Goal: Information Seeking & Learning: Learn about a topic

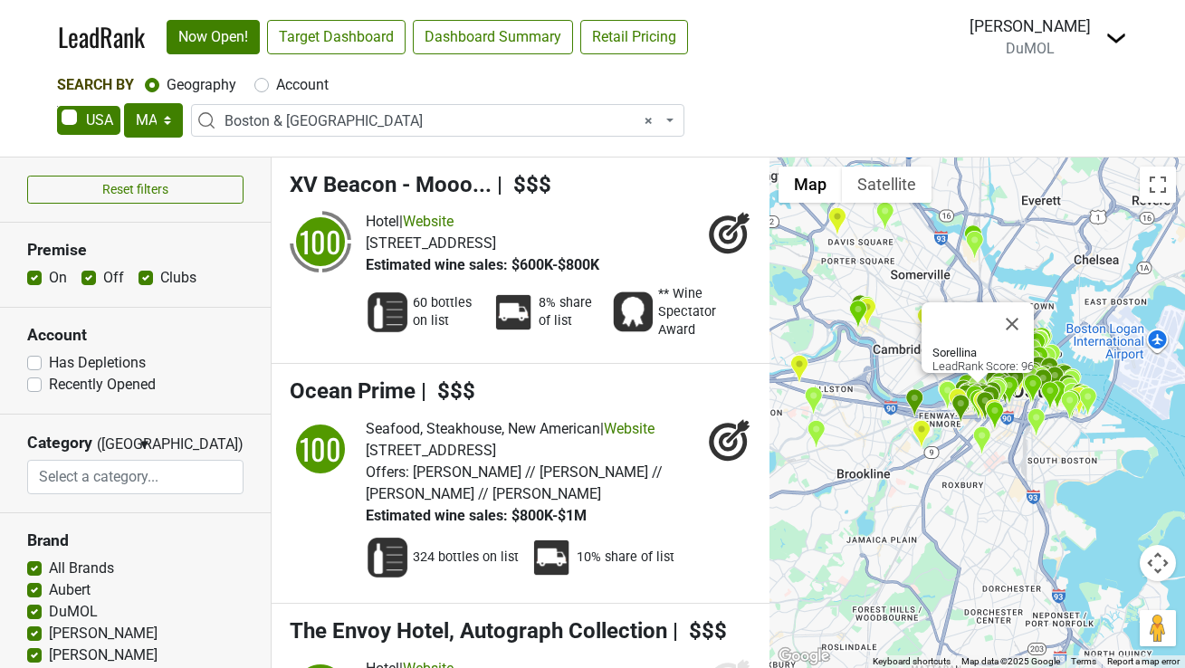
select select "MA"
select select "1123"
select select
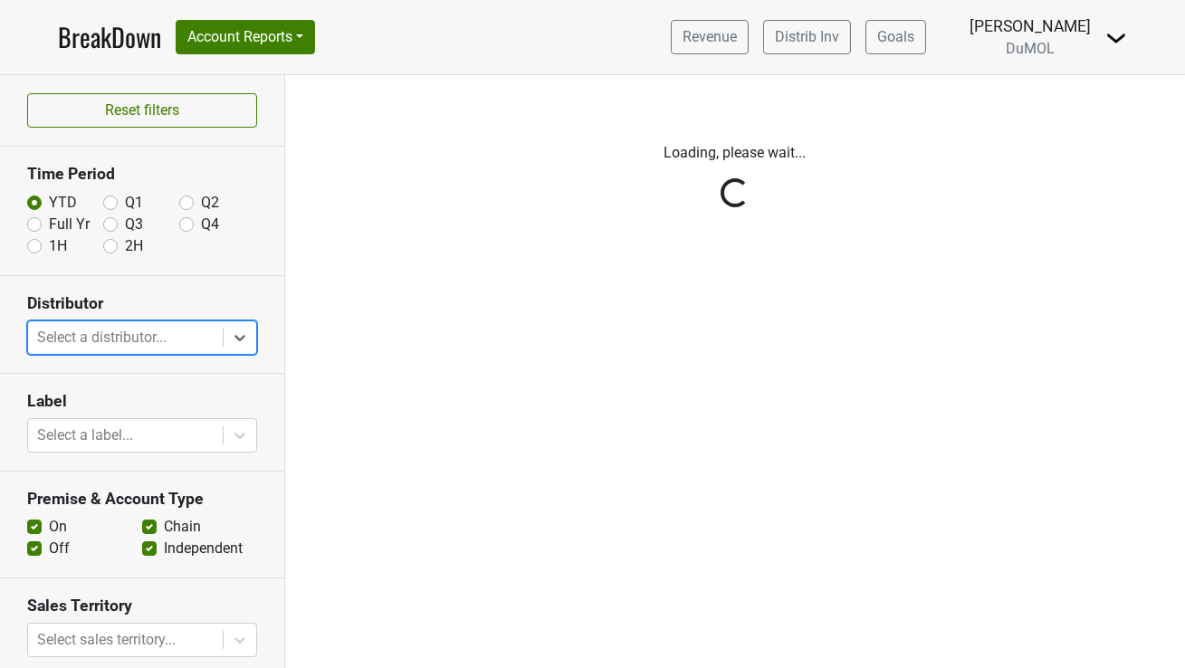
click at [242, 338] on div "Reset filters Time Period YTD Q1 Q2 Full Yr Q3 Q4 1H 2H Distributor option , se…" at bounding box center [142, 371] width 285 height 593
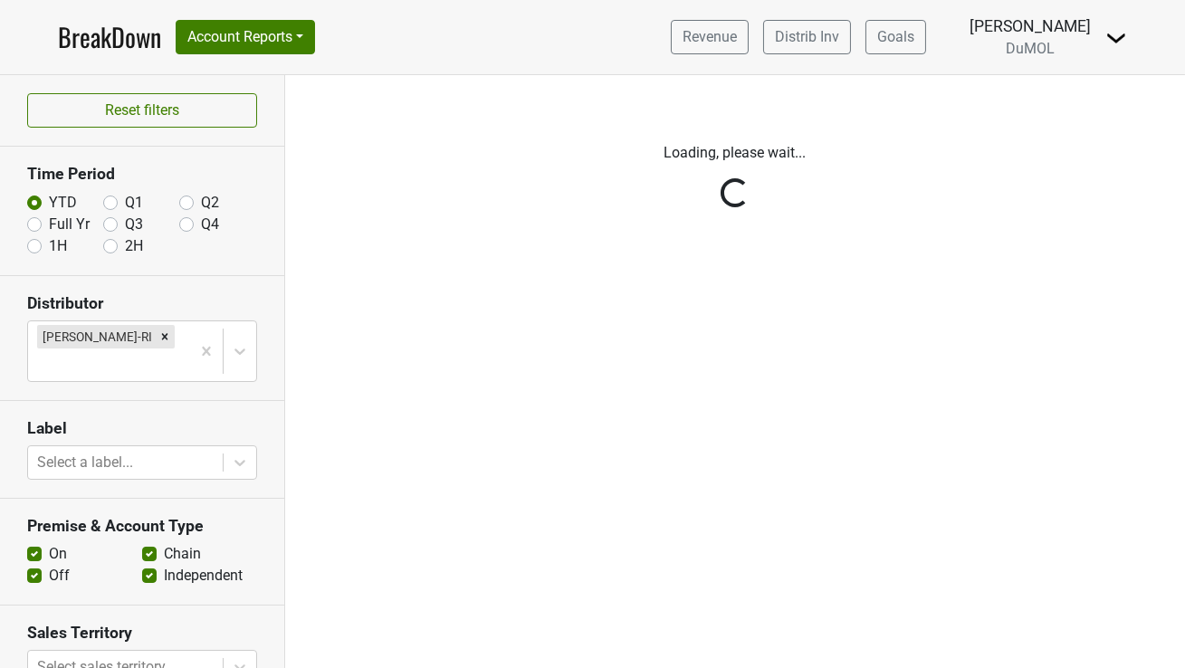
click at [204, 339] on div "Reset filters Time Period YTD Q1 Q2 Full Yr Q3 Q4 1H 2H Distributor [PERSON_NAM…" at bounding box center [142, 371] width 285 height 593
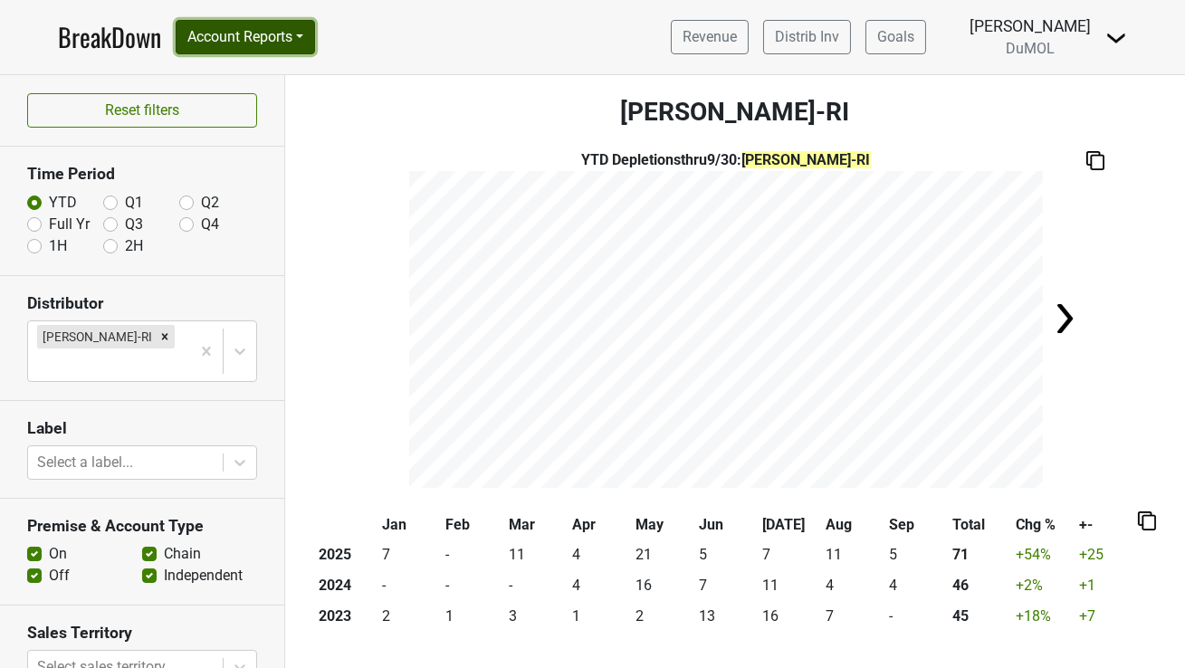
click at [266, 34] on button "Account Reports" at bounding box center [245, 37] width 139 height 34
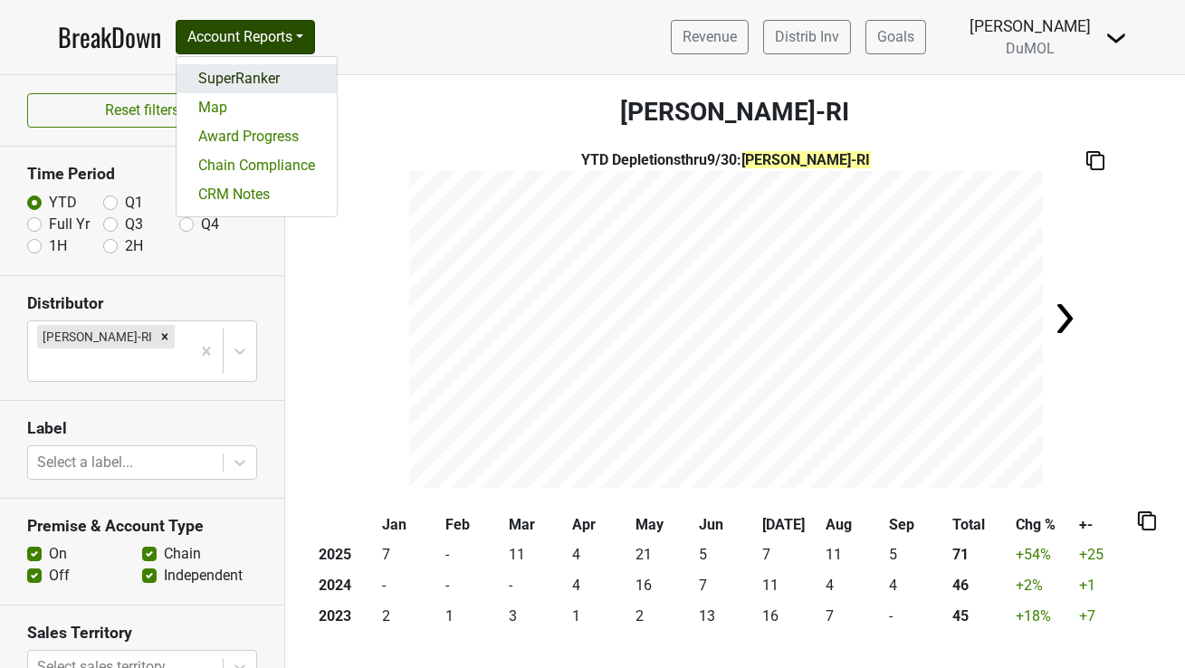
click at [244, 72] on link "SuperRanker" at bounding box center [257, 78] width 160 height 29
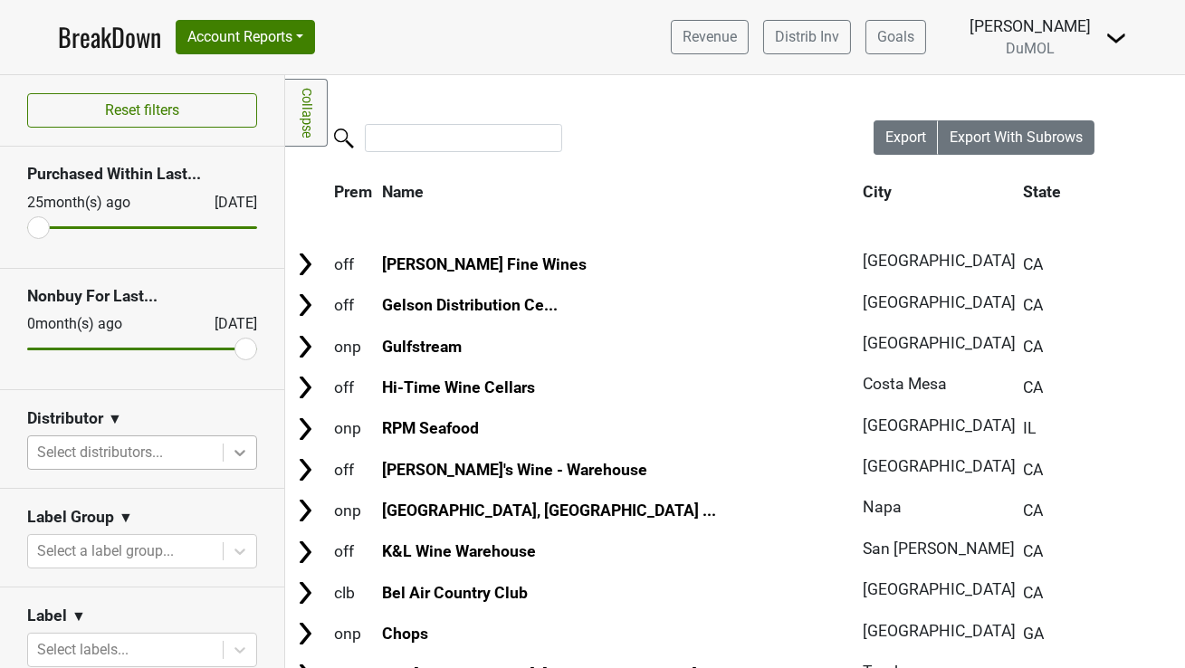
click at [244, 455] on icon at bounding box center [240, 453] width 18 height 18
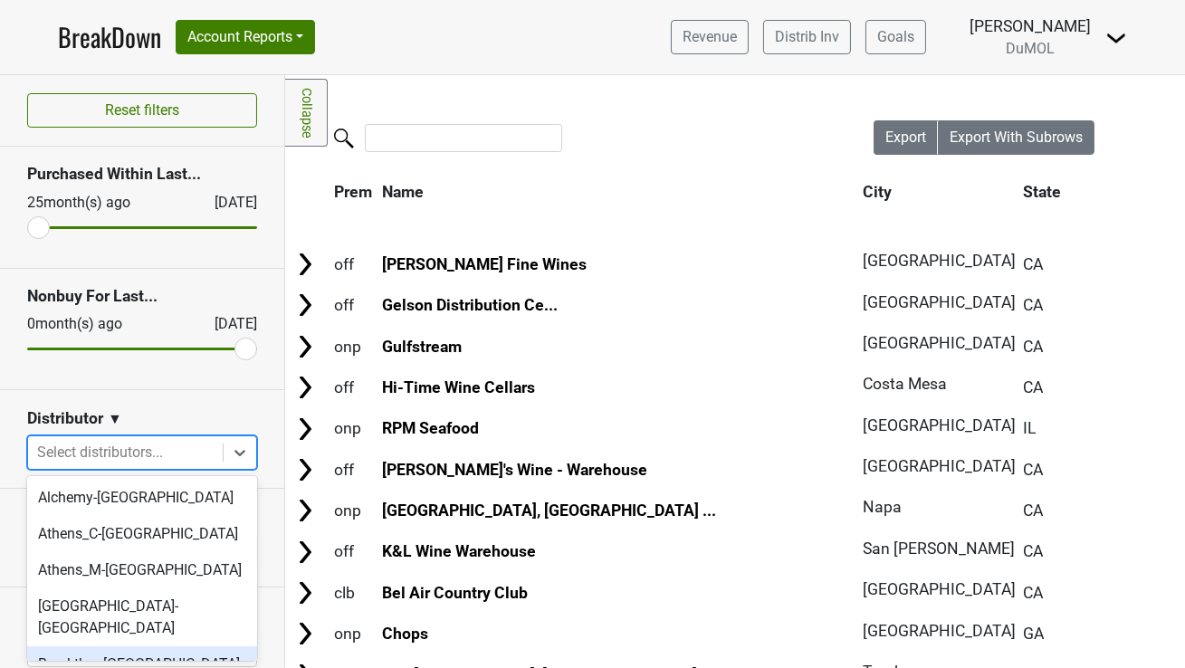
click at [121, 649] on div "Breakthru-DC" at bounding box center [142, 665] width 230 height 36
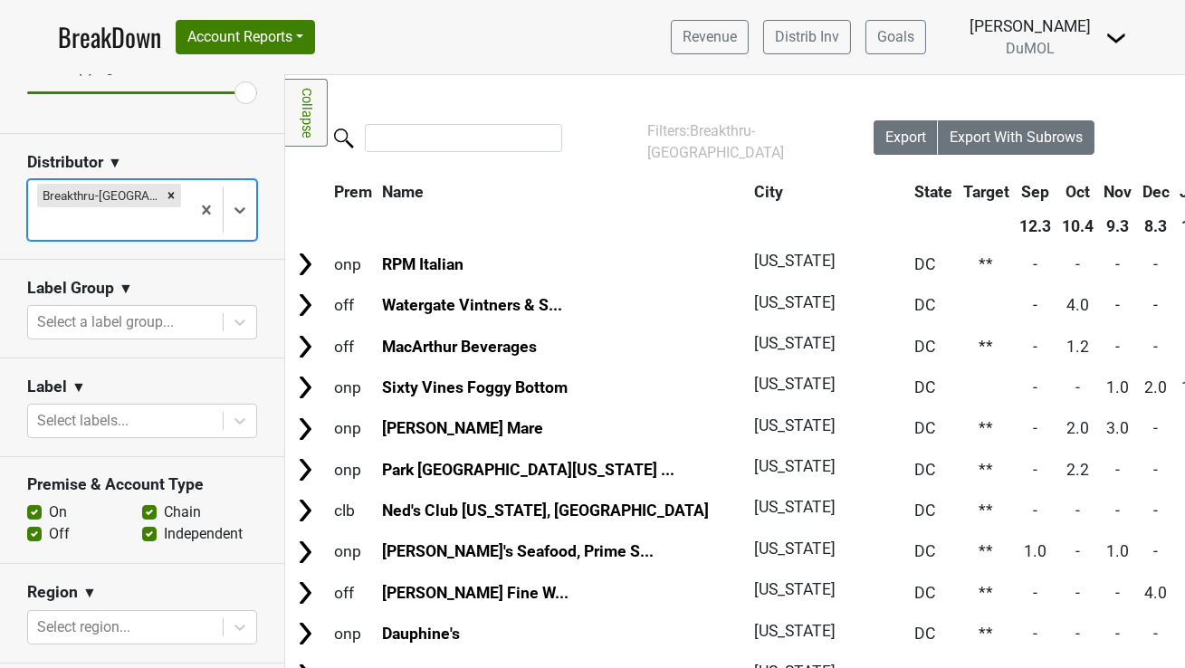
scroll to position [260, 0]
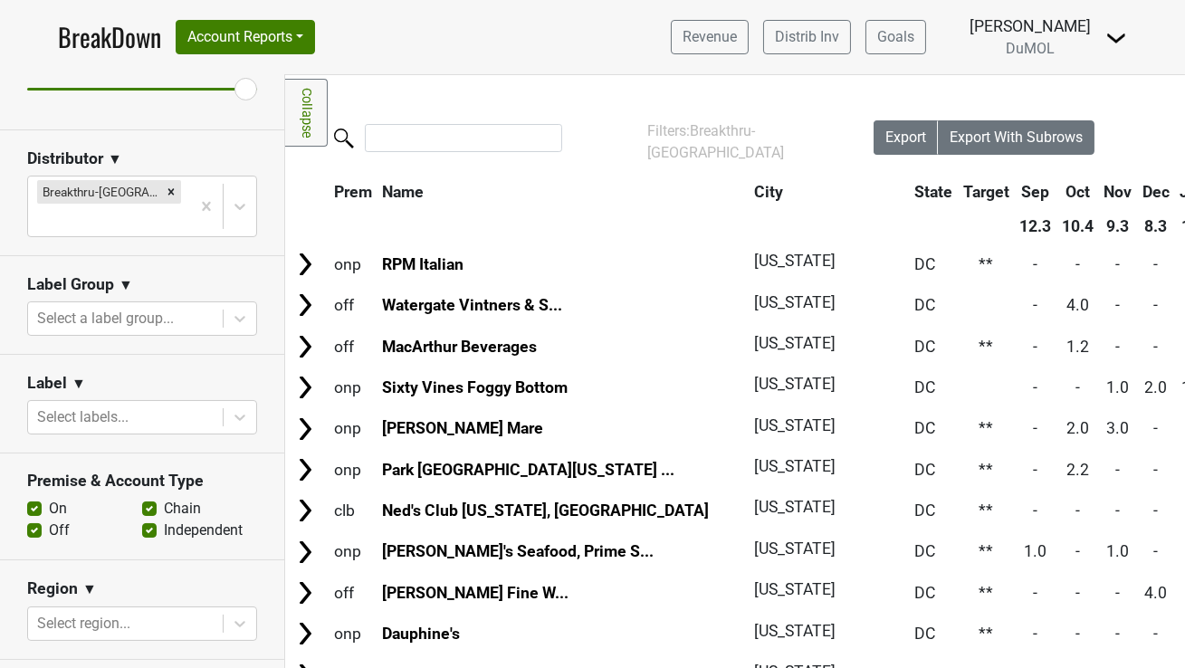
click at [49, 498] on label "On" at bounding box center [58, 509] width 18 height 22
click at [32, 498] on input "On" at bounding box center [34, 507] width 14 height 18
checkbox input "false"
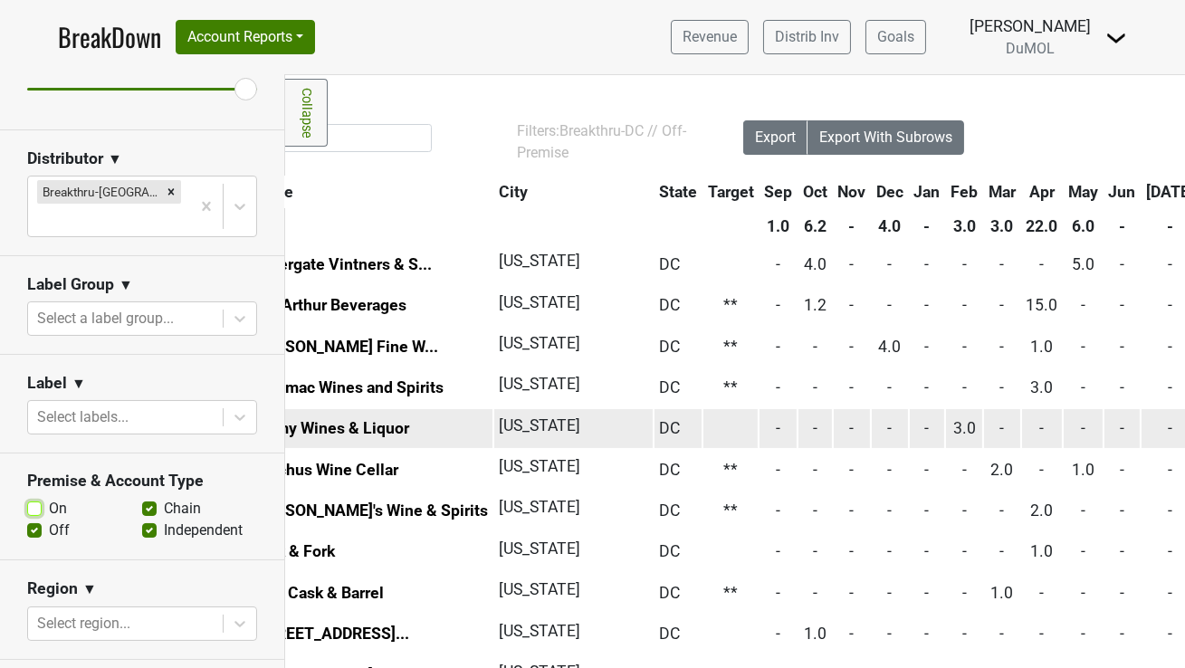
scroll to position [0, 0]
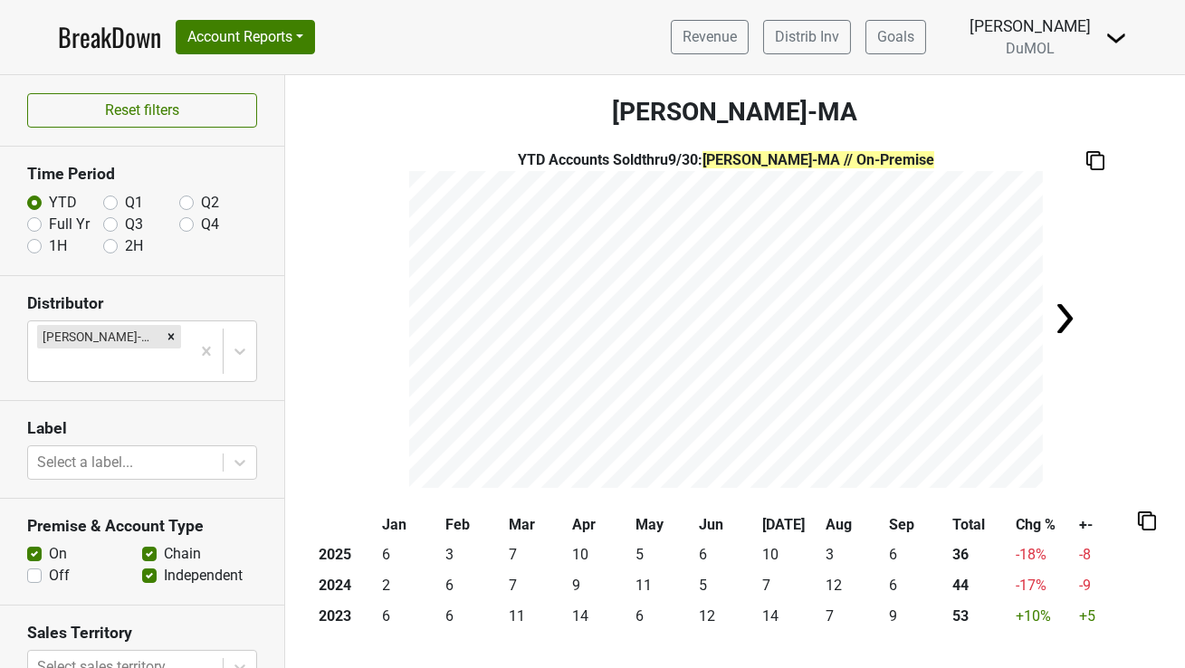
scroll to position [68, 0]
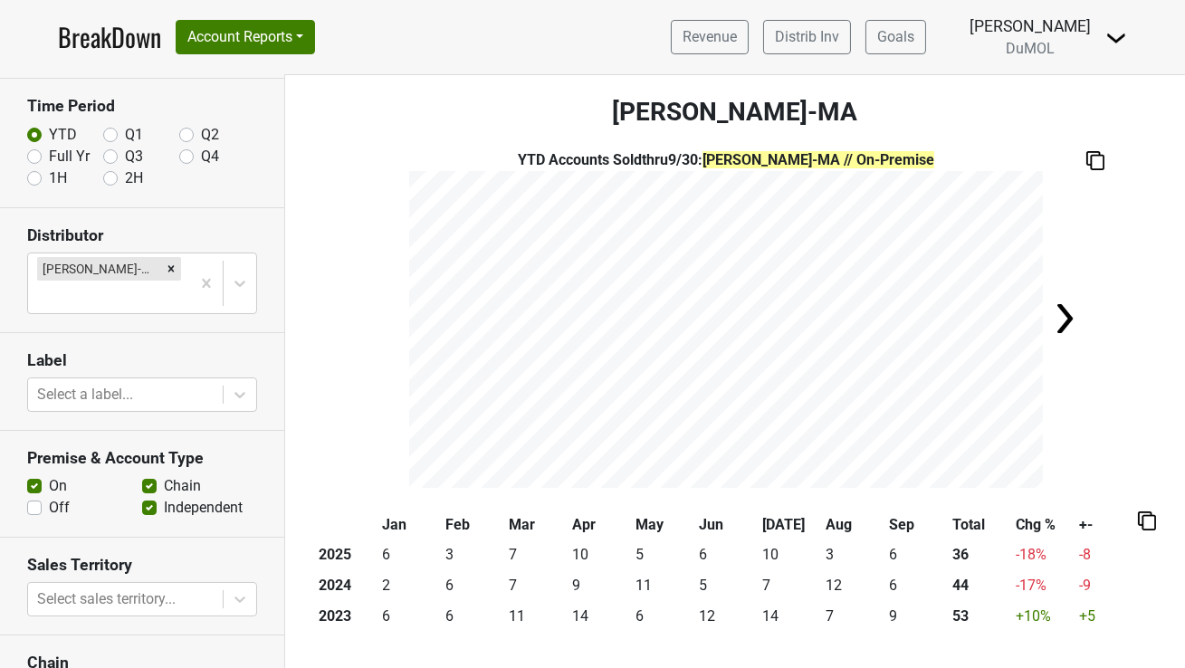
click at [99, 46] on link "BreakDown" at bounding box center [109, 37] width 103 height 38
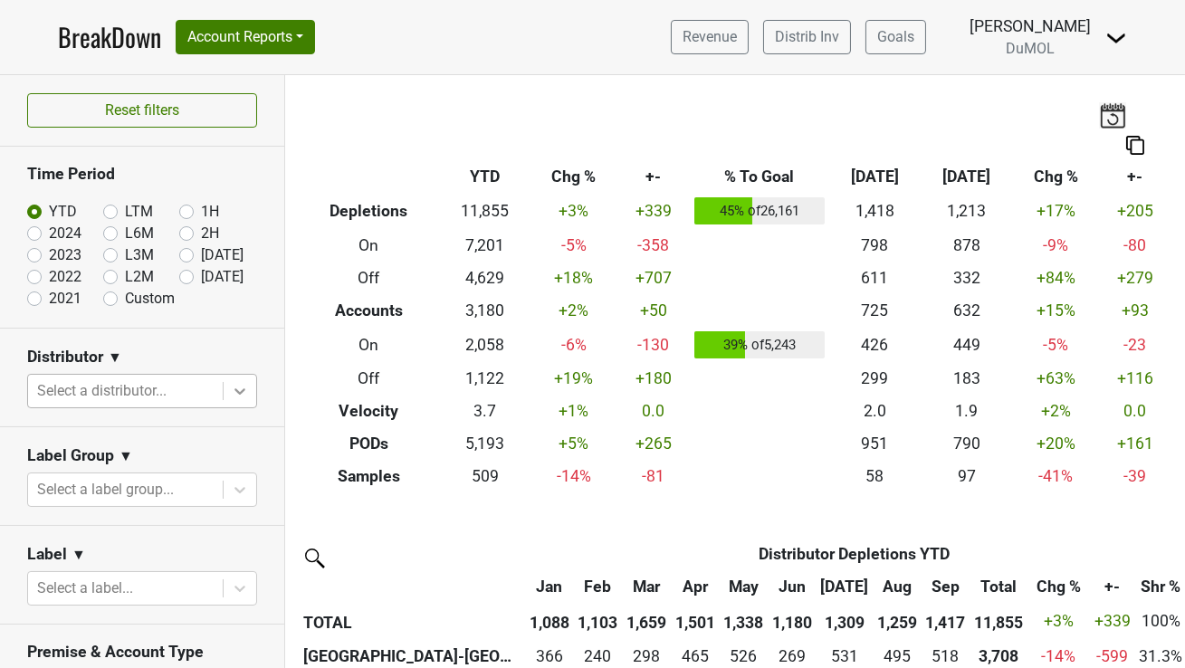
click at [240, 376] on div at bounding box center [240, 391] width 33 height 33
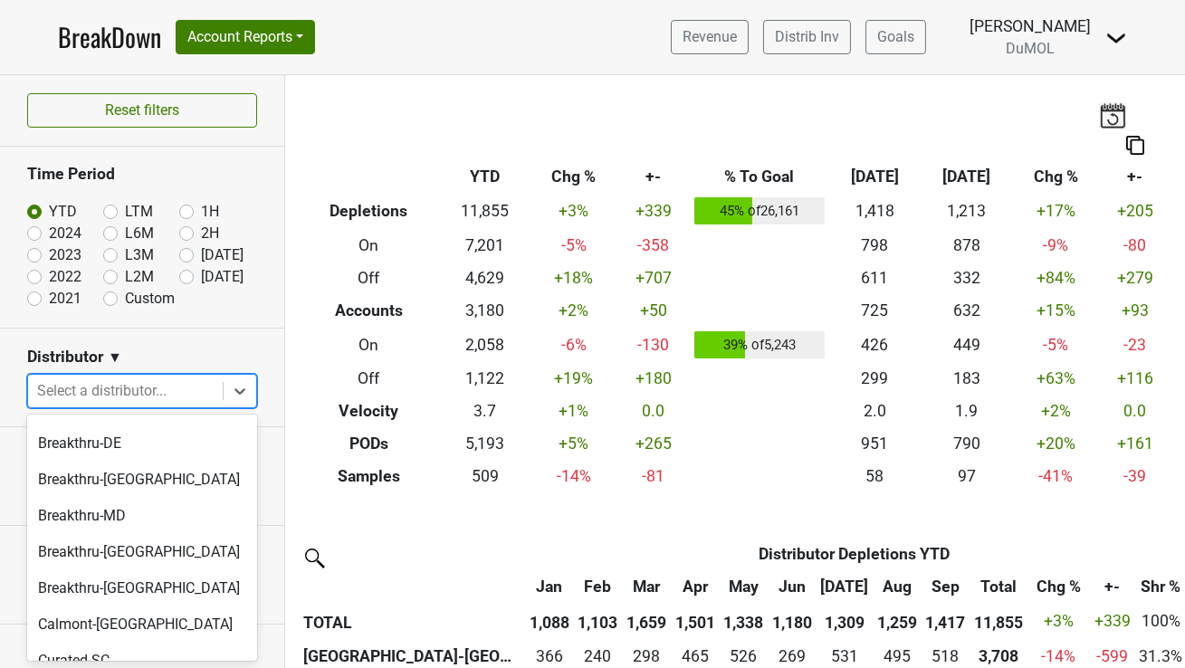
scroll to position [206, 0]
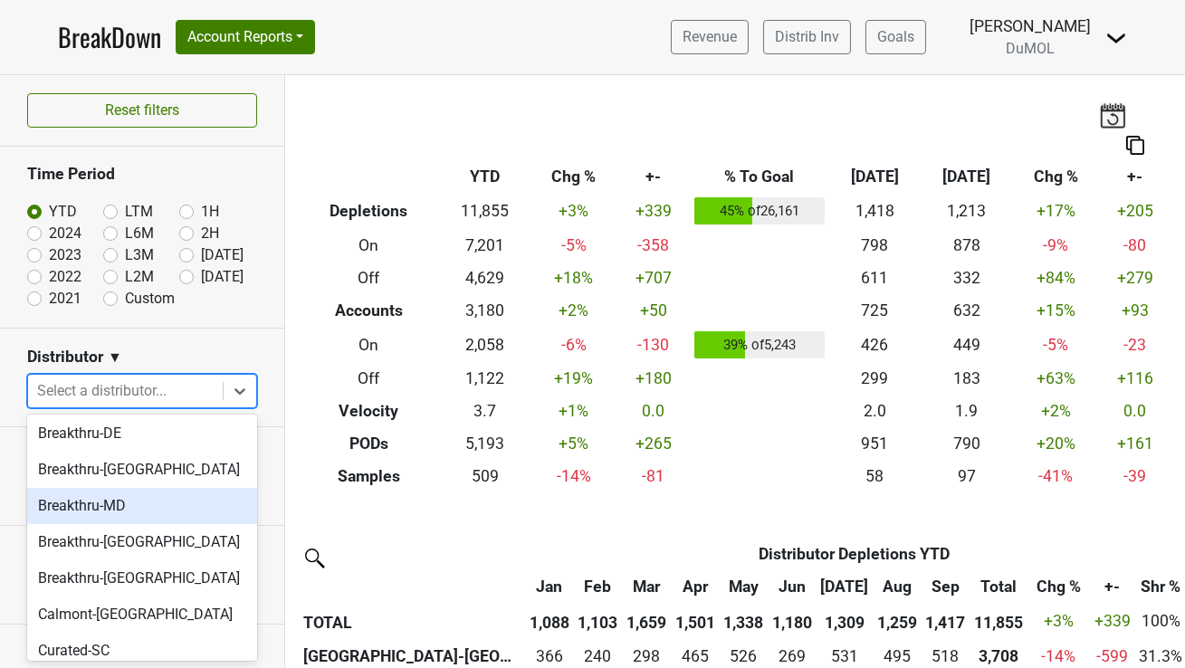
click at [120, 488] on div "Breakthru-MD" at bounding box center [142, 506] width 230 height 36
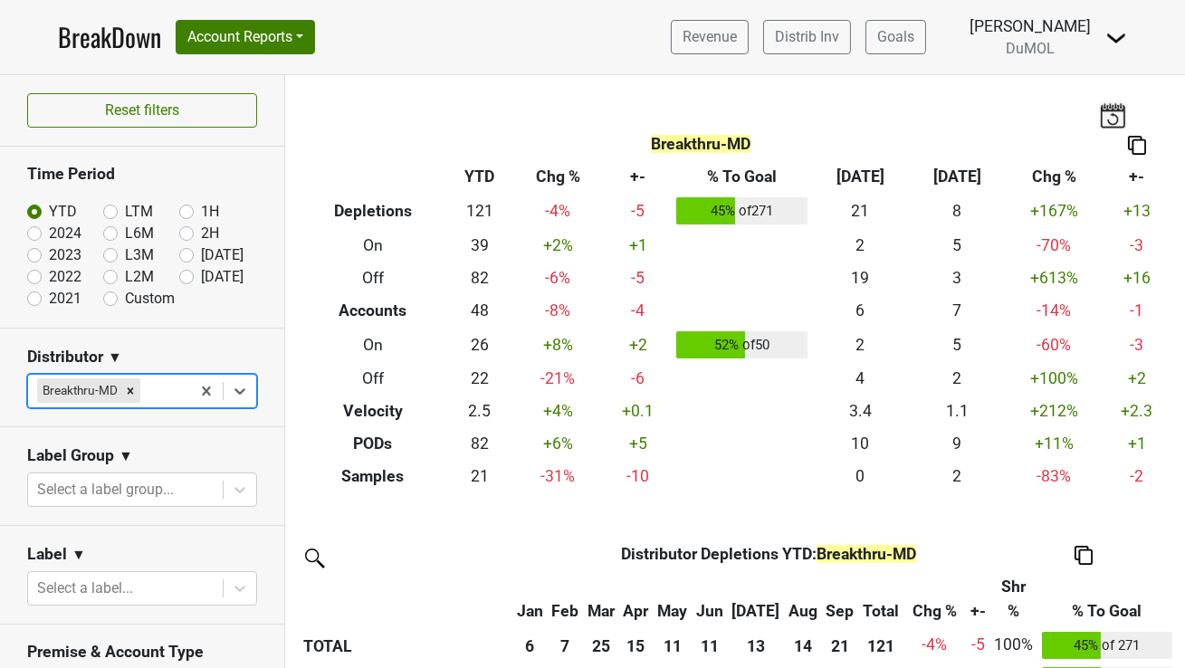
click at [49, 226] on label "2024" at bounding box center [65, 234] width 33 height 22
click at [28, 226] on input "2024" at bounding box center [63, 232] width 72 height 18
radio input "true"
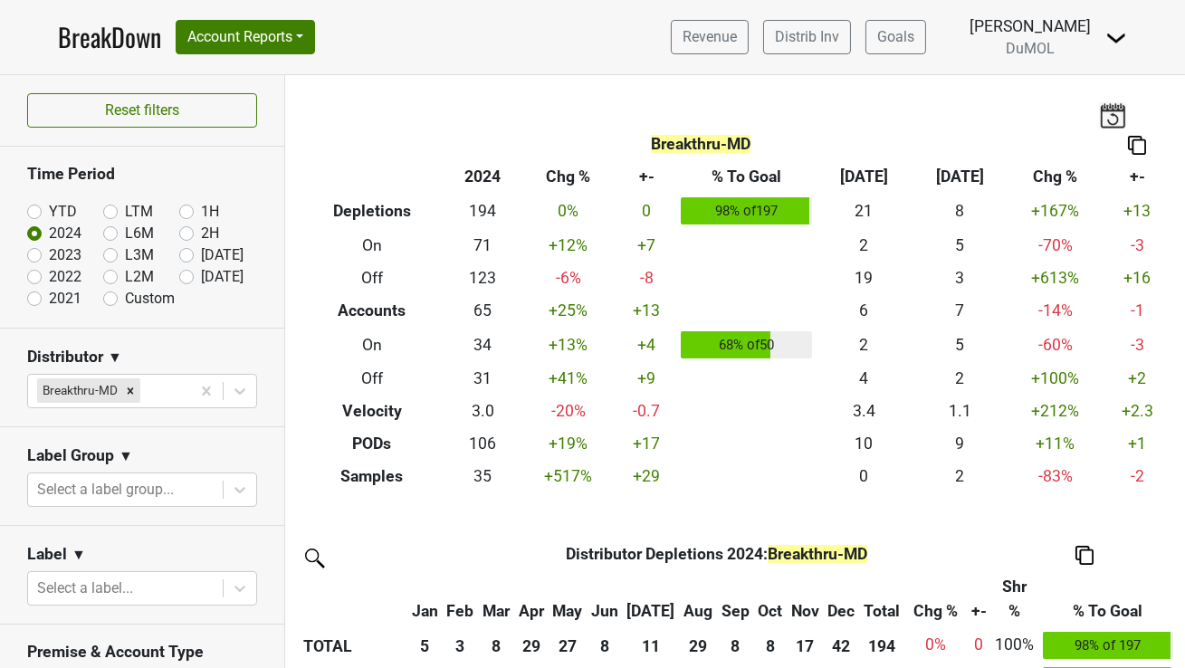
click at [49, 212] on label "YTD" at bounding box center [63, 212] width 28 height 22
click at [33, 212] on input "YTD" at bounding box center [63, 210] width 72 height 18
radio input "true"
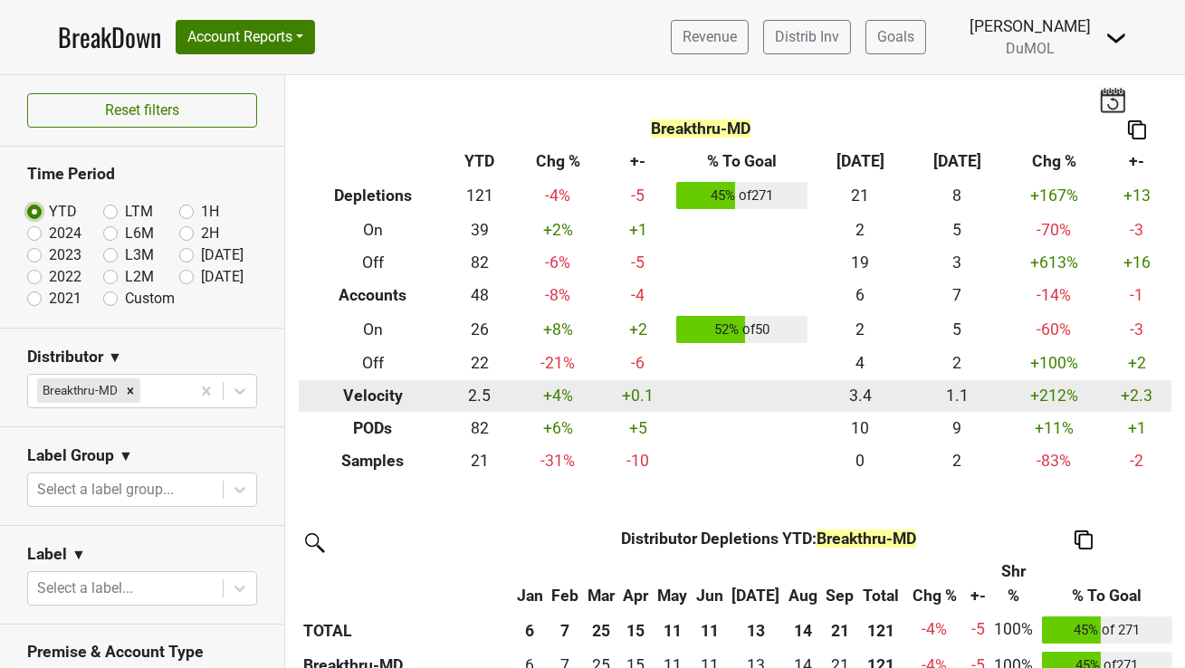
scroll to position [0, 0]
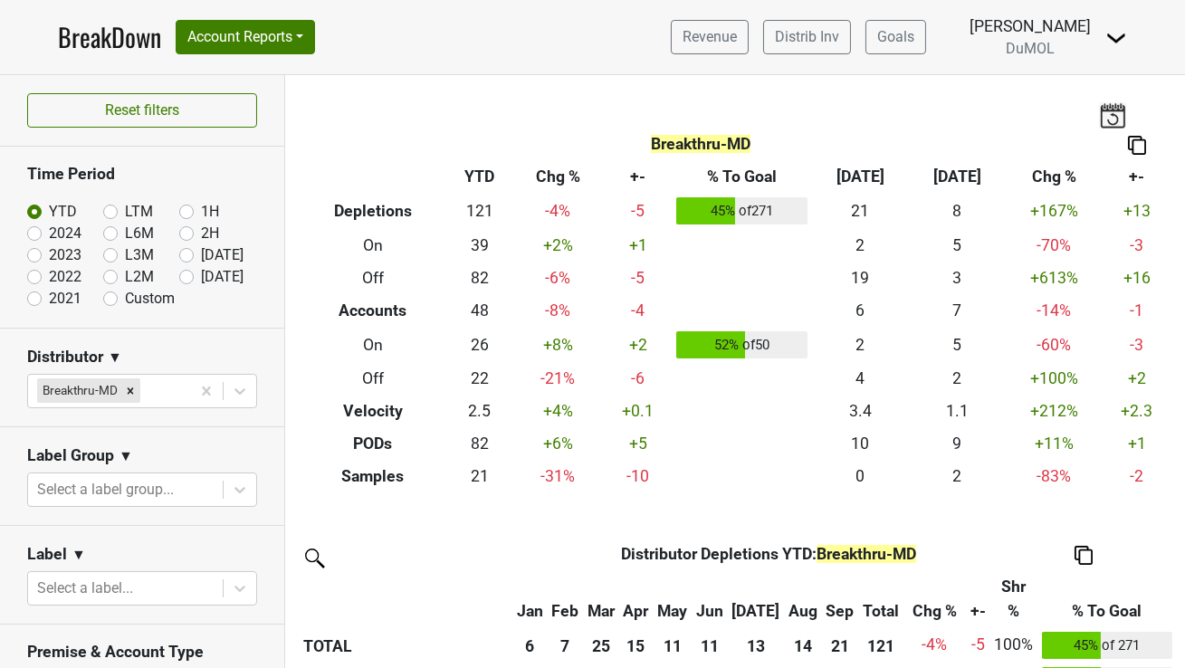
click at [49, 228] on label "2024" at bounding box center [65, 234] width 33 height 22
click at [34, 228] on input "2024" at bounding box center [63, 232] width 72 height 18
radio input "true"
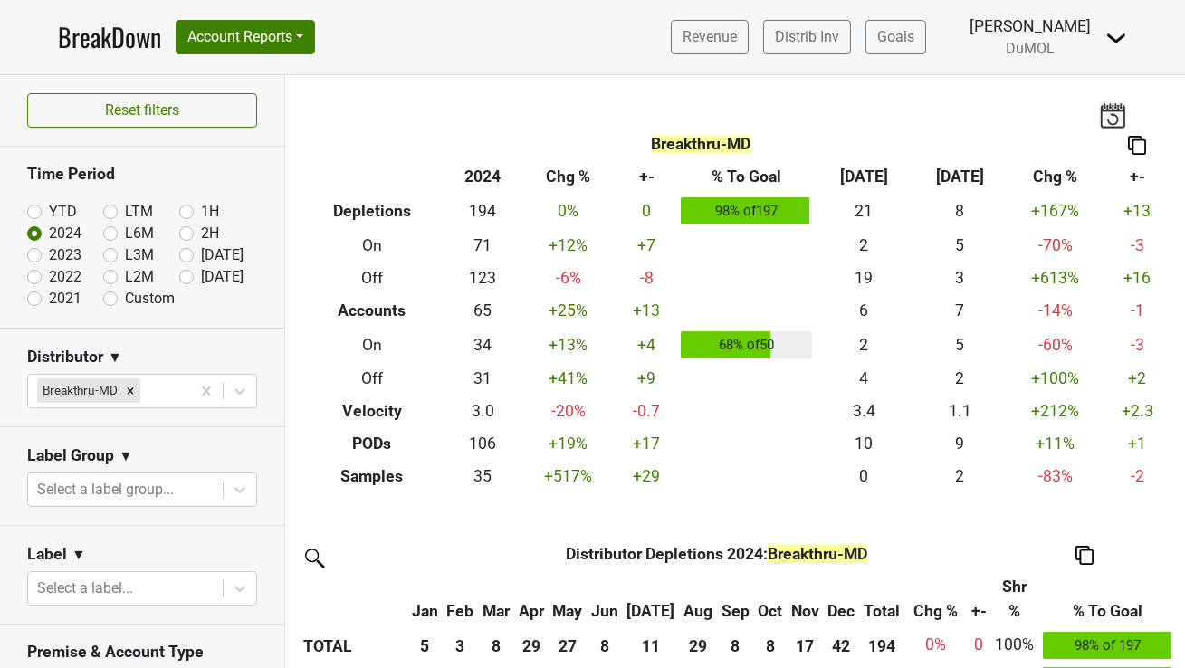
click at [49, 213] on label "YTD" at bounding box center [63, 212] width 28 height 22
click at [33, 213] on input "YTD" at bounding box center [63, 210] width 72 height 18
radio input "true"
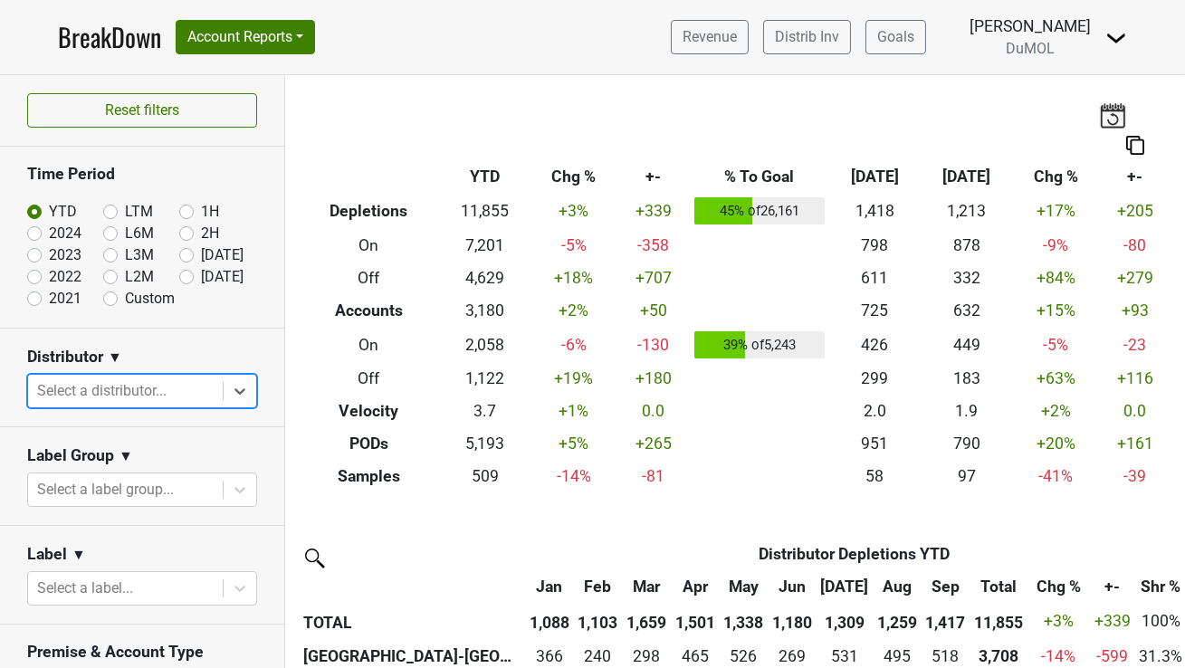
click at [242, 389] on icon at bounding box center [240, 391] width 11 height 6
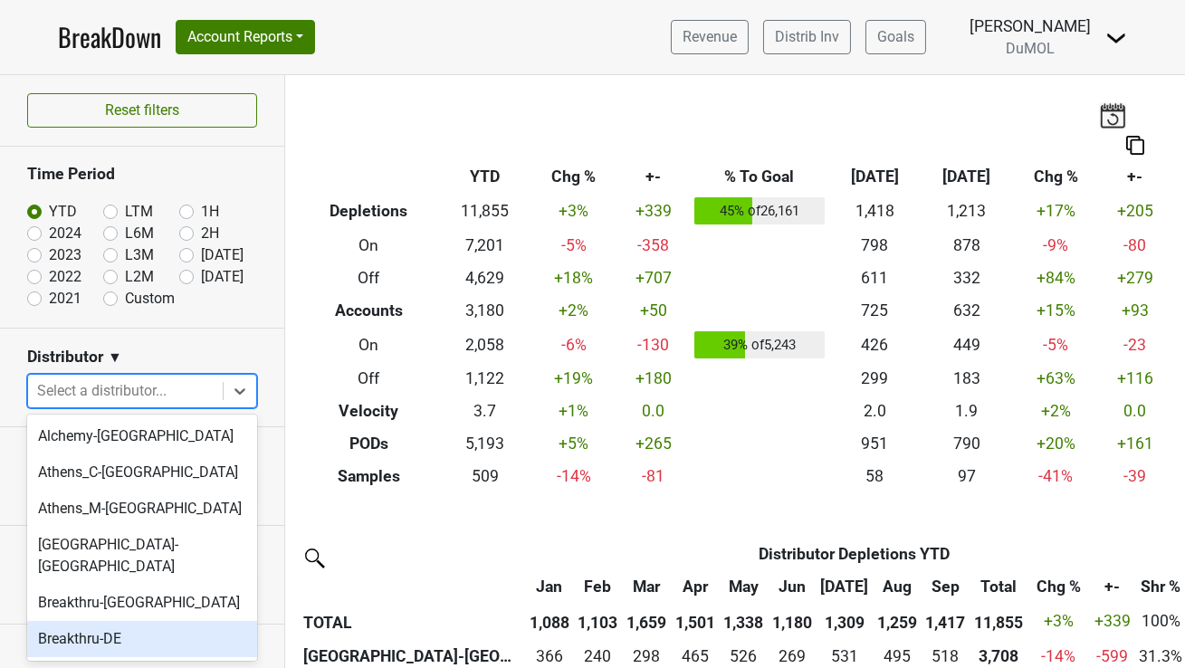
click at [116, 621] on div "Breakthru-DE" at bounding box center [142, 639] width 230 height 36
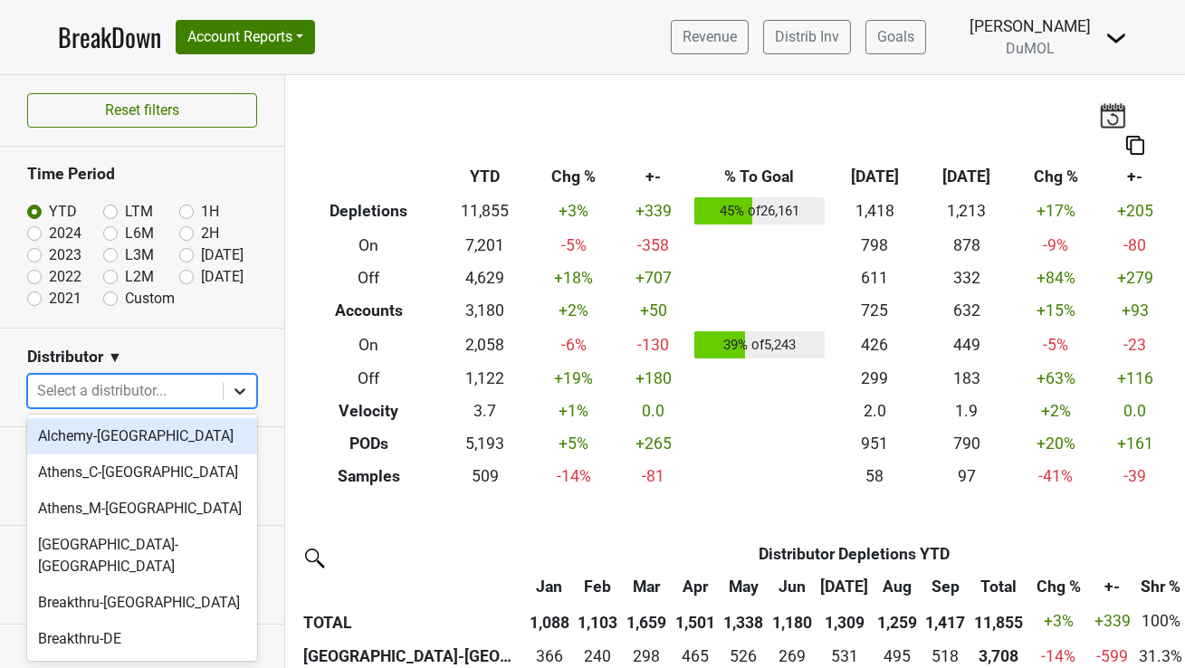
click at [234, 387] on icon at bounding box center [240, 391] width 18 height 18
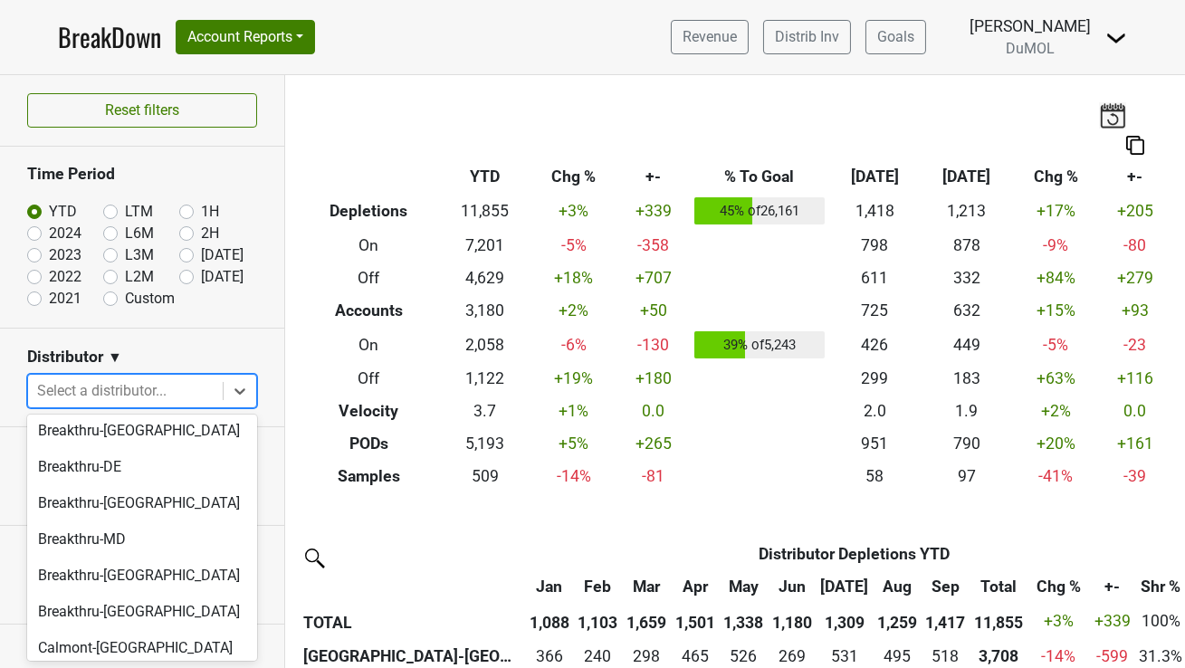
scroll to position [176, 0]
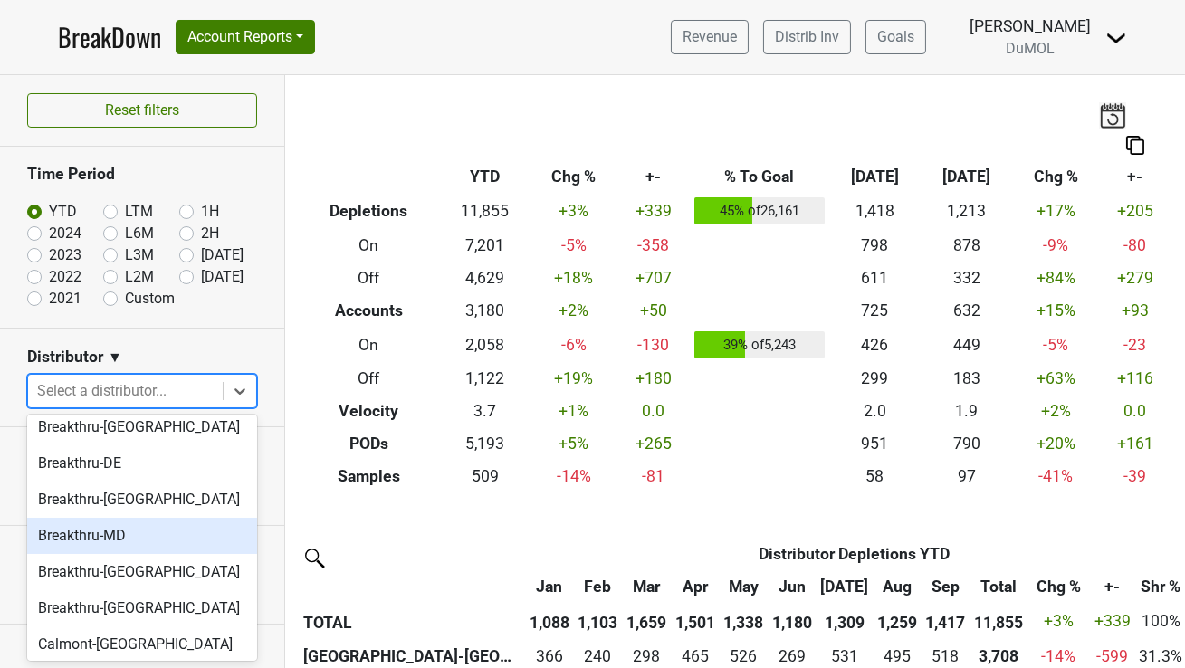
click at [105, 518] on div "Breakthru-MD" at bounding box center [142, 536] width 230 height 36
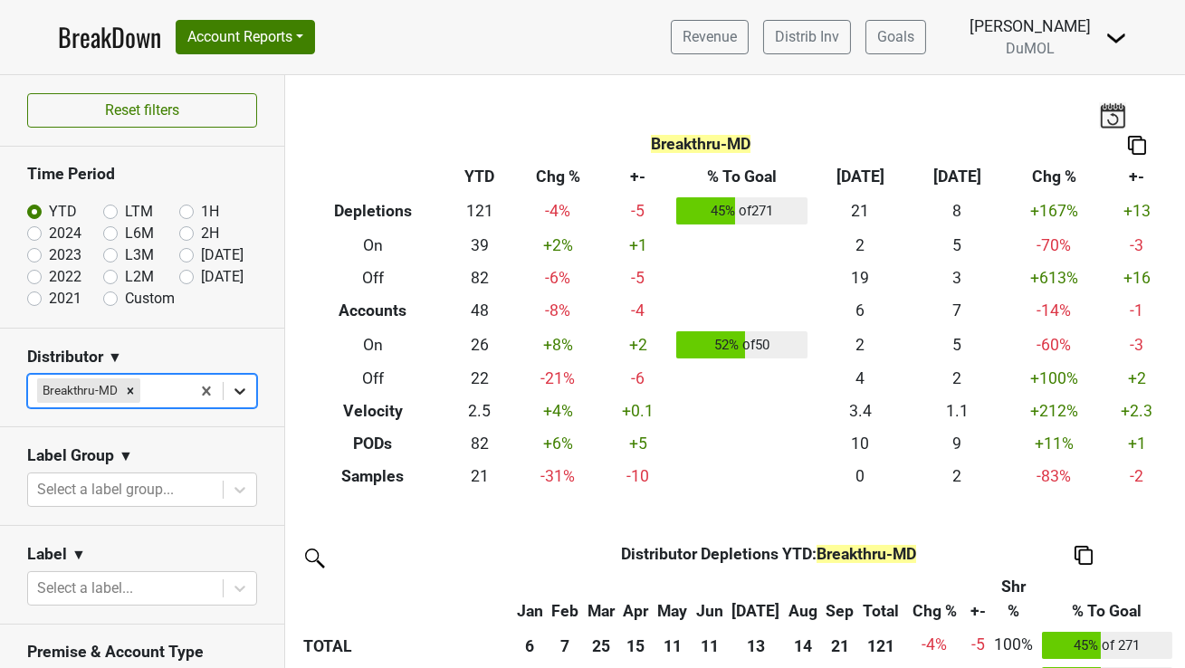
click at [243, 391] on icon at bounding box center [240, 391] width 18 height 18
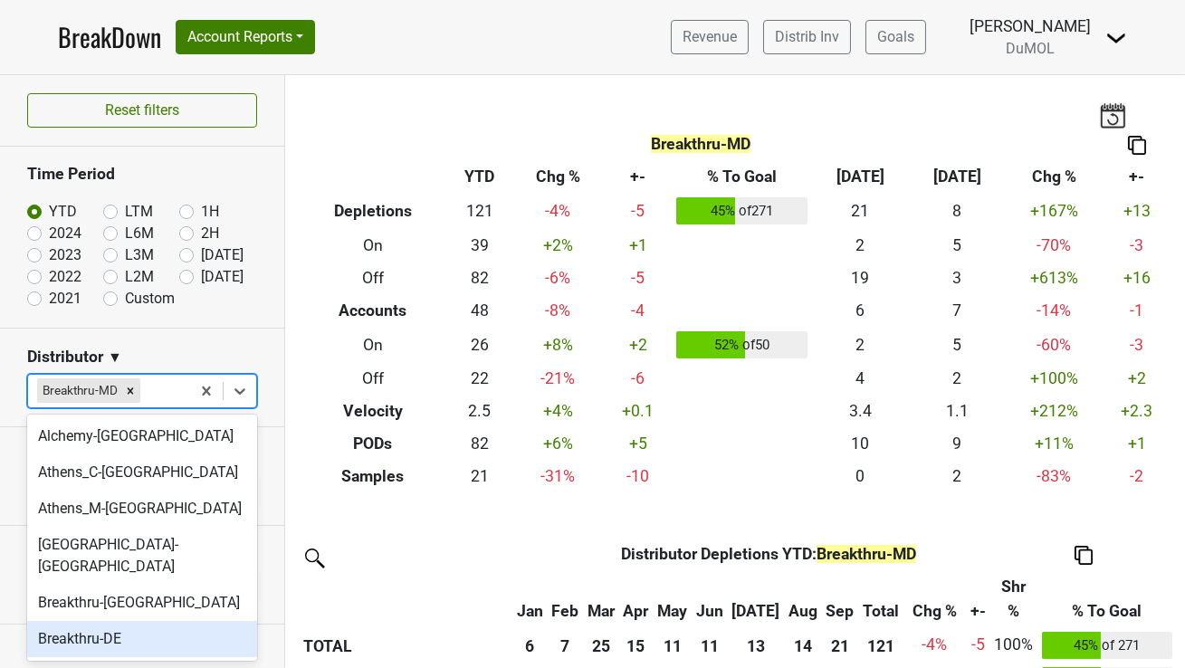
click at [103, 621] on div "Breakthru-DE" at bounding box center [142, 639] width 230 height 36
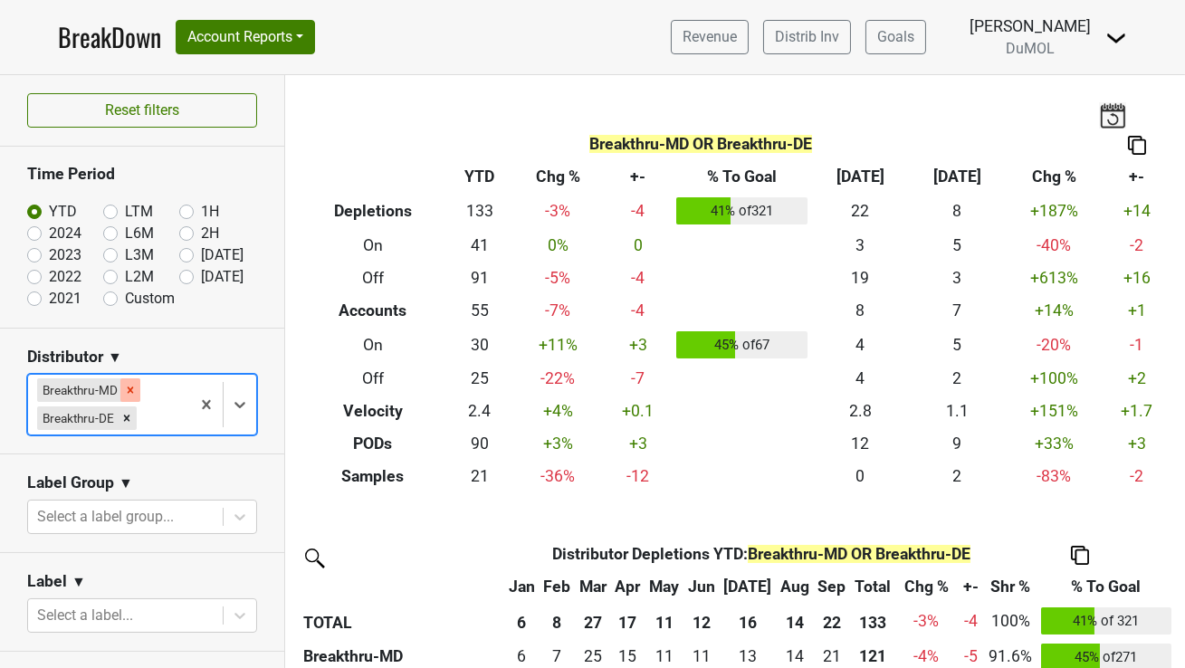
click at [129, 387] on icon "Remove Breakthru-MD" at bounding box center [131, 390] width 6 height 6
